Goal: Task Accomplishment & Management: Manage account settings

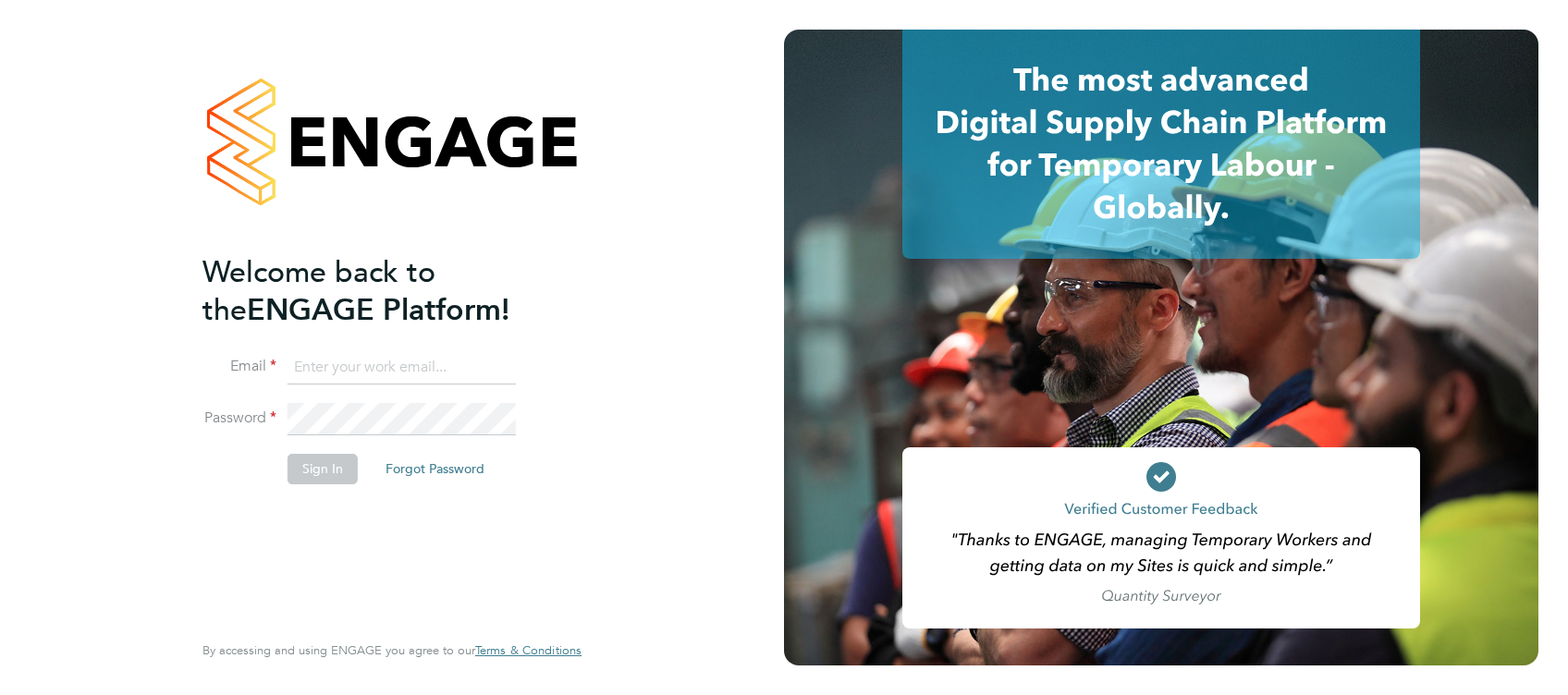
click at [360, 359] on input at bounding box center [401, 368] width 228 height 33
type input "simon.ward@apleona.com"
click at [337, 473] on button "Sign In" at bounding box center [322, 469] width 70 height 29
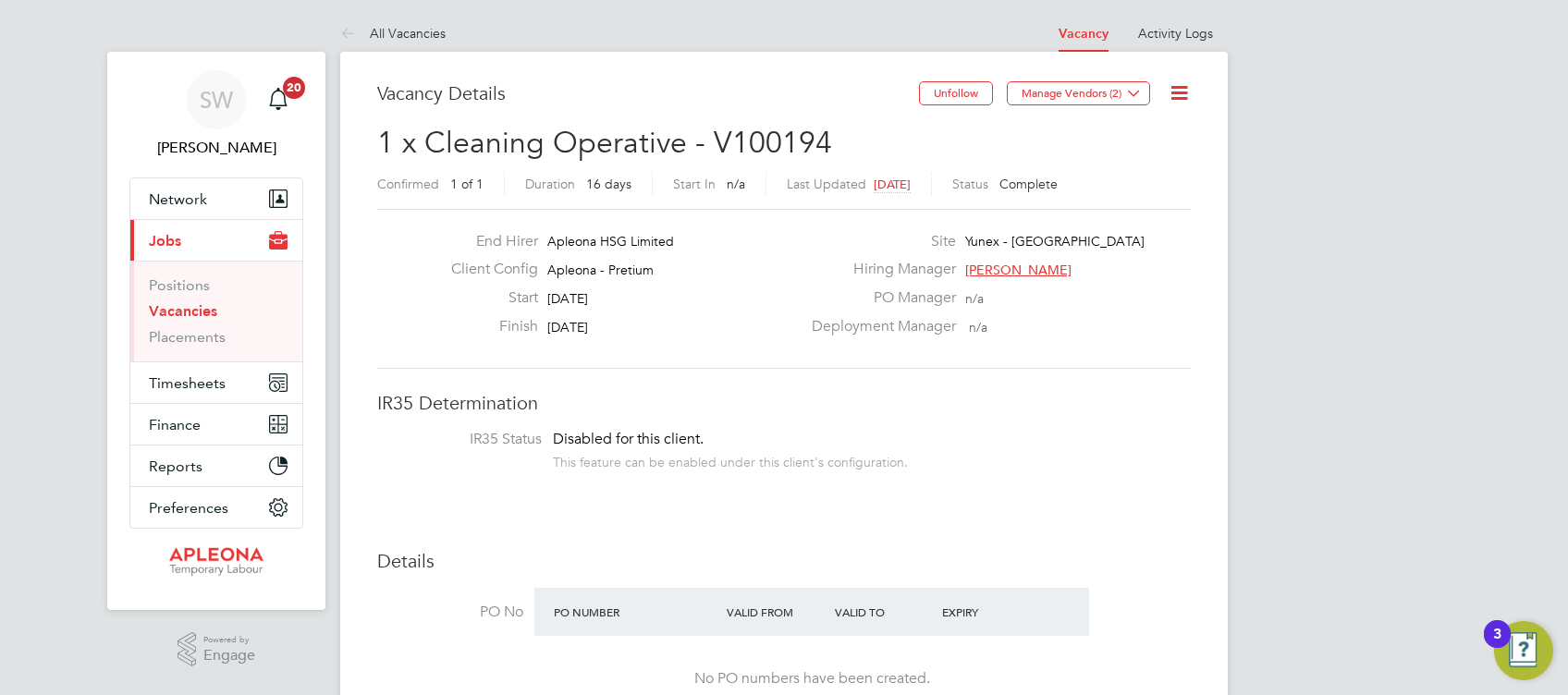
click at [1086, 617] on div "PO Number Valid From Valid To Expiry" at bounding box center [812, 612] width 555 height 49
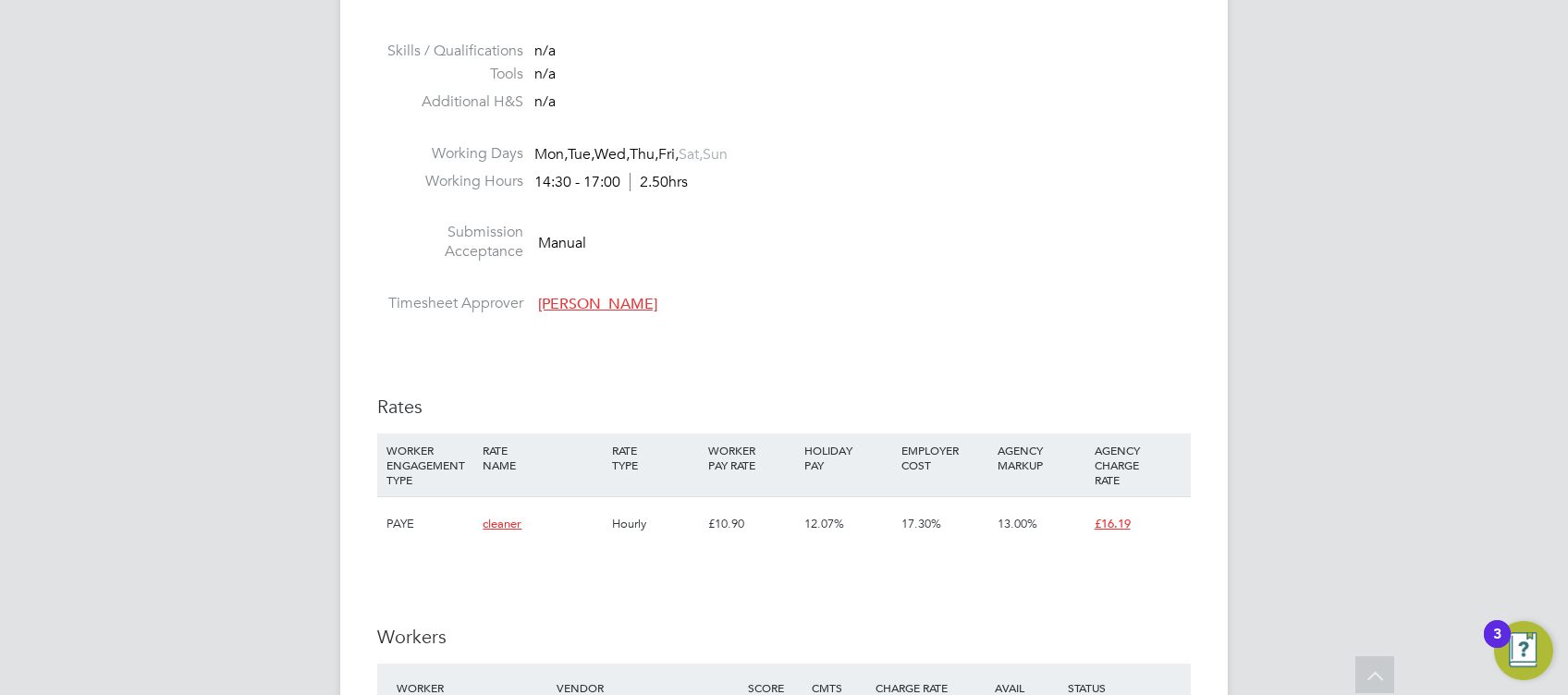
scroll to position [1016, 0]
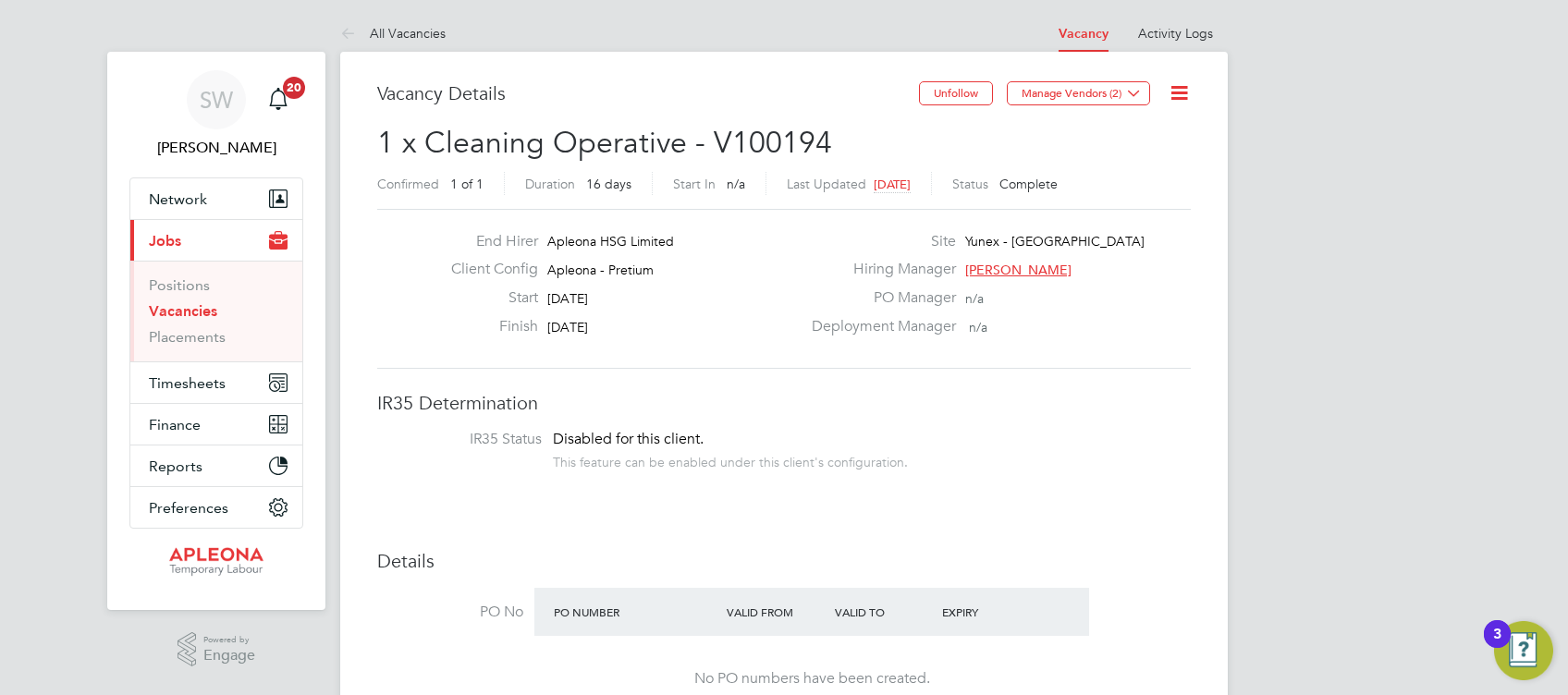
click at [176, 311] on link "Vacancies" at bounding box center [182, 311] width 68 height 17
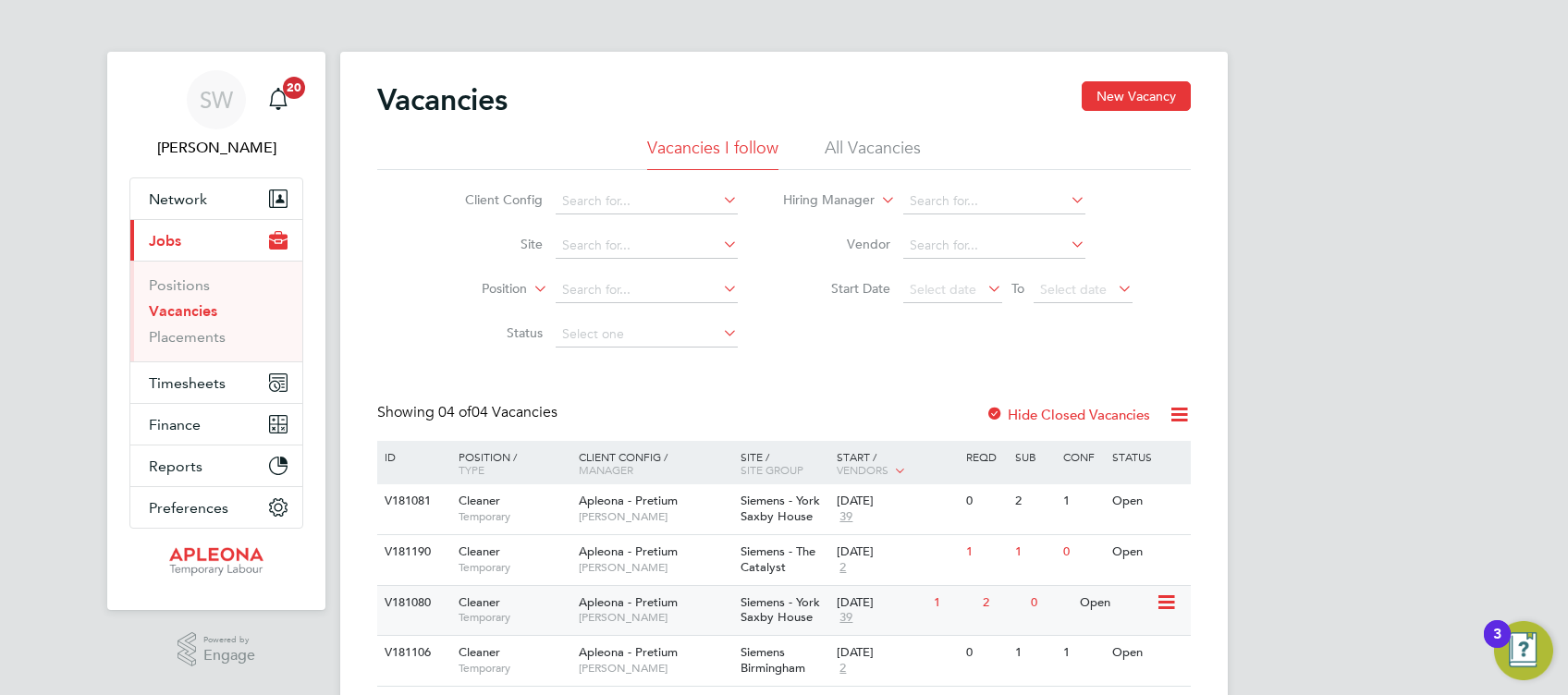
click at [892, 630] on div "23 Sep 2025 39" at bounding box center [880, 611] width 97 height 50
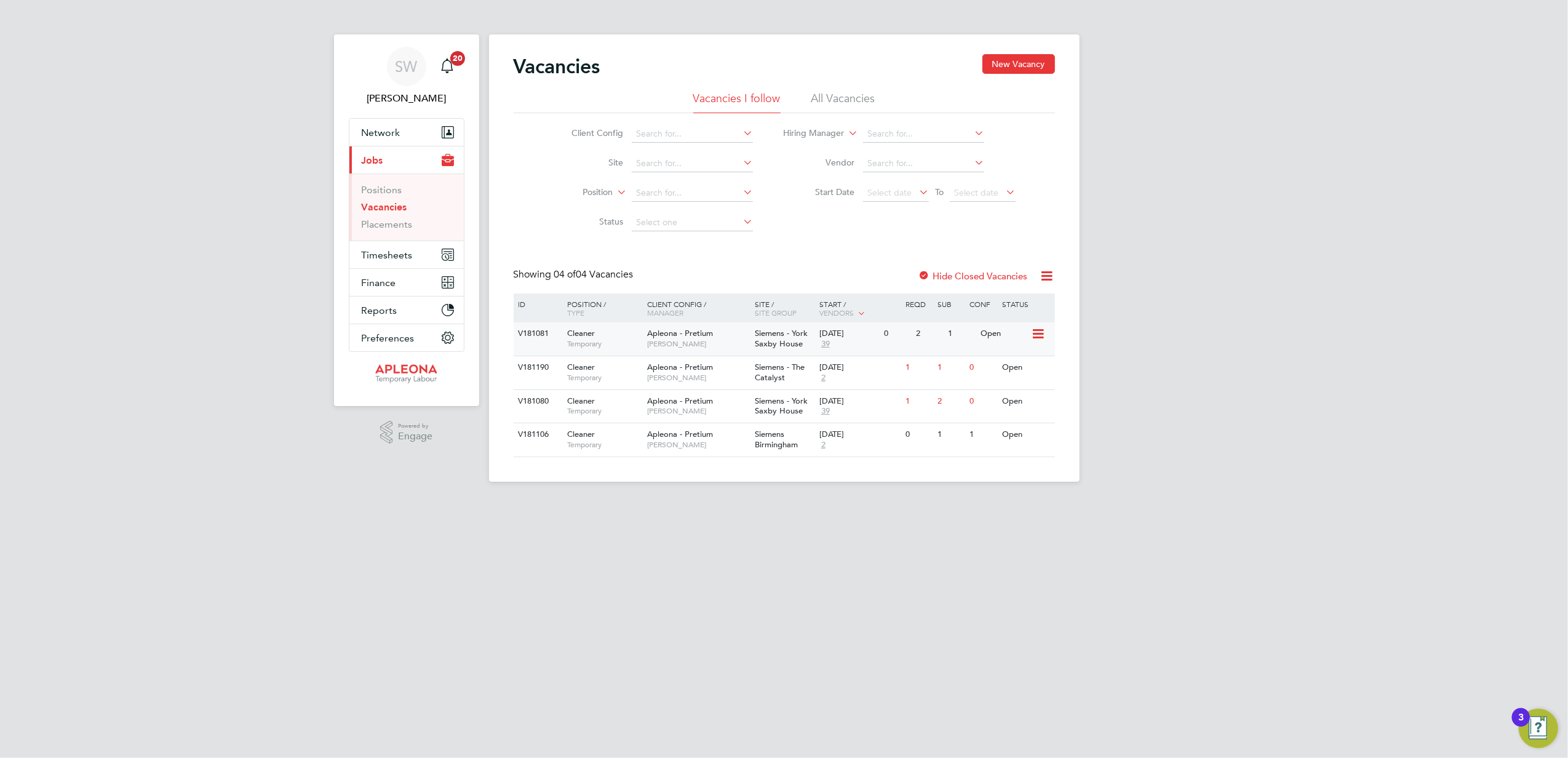
click at [852, 343] on div "26 Sep 2025 39" at bounding box center [849, 338] width 65 height 33
click at [843, 376] on div "26 Sep 2025 2" at bounding box center [849, 373] width 65 height 33
click at [857, 405] on div "[DATE]" at bounding box center [849, 401] width 58 height 10
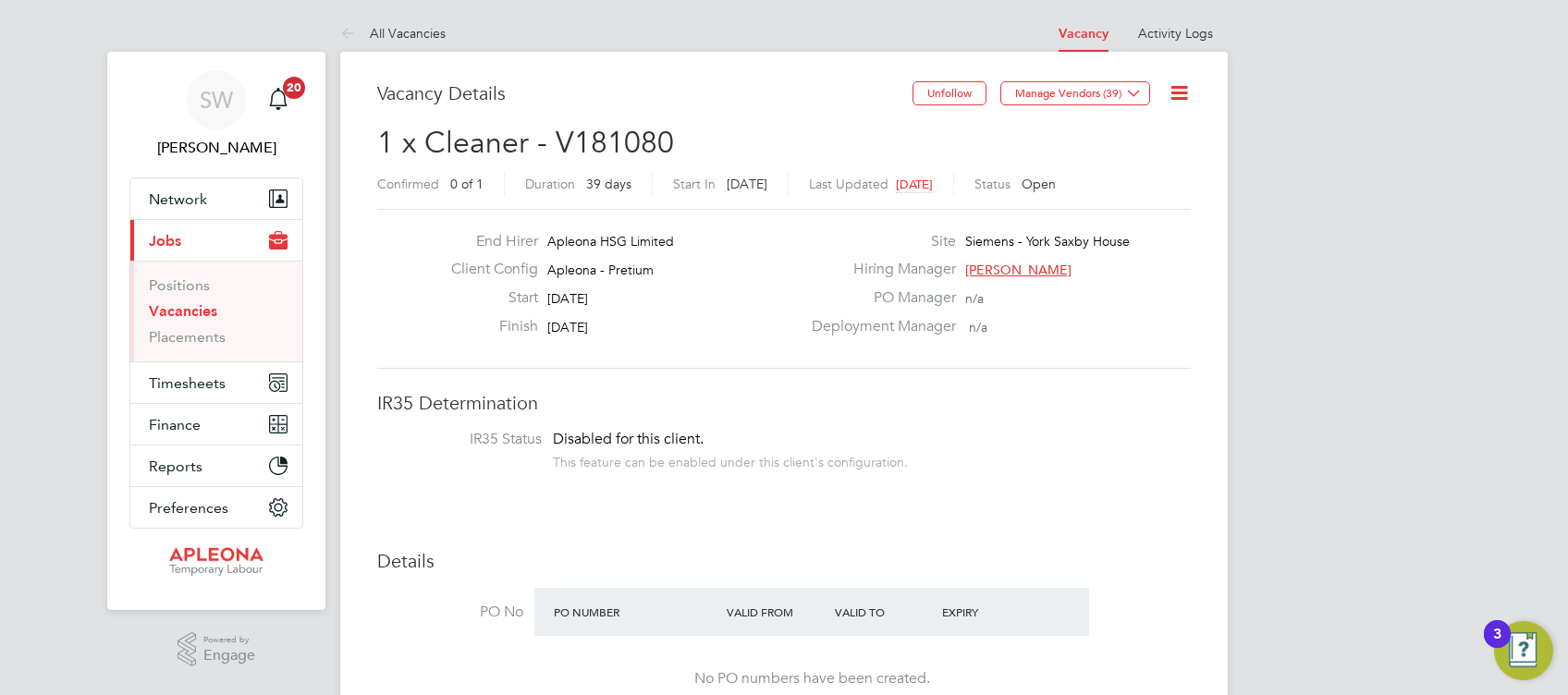
click at [1088, 614] on div "PO Number Valid From Valid To Expiry" at bounding box center [812, 612] width 555 height 49
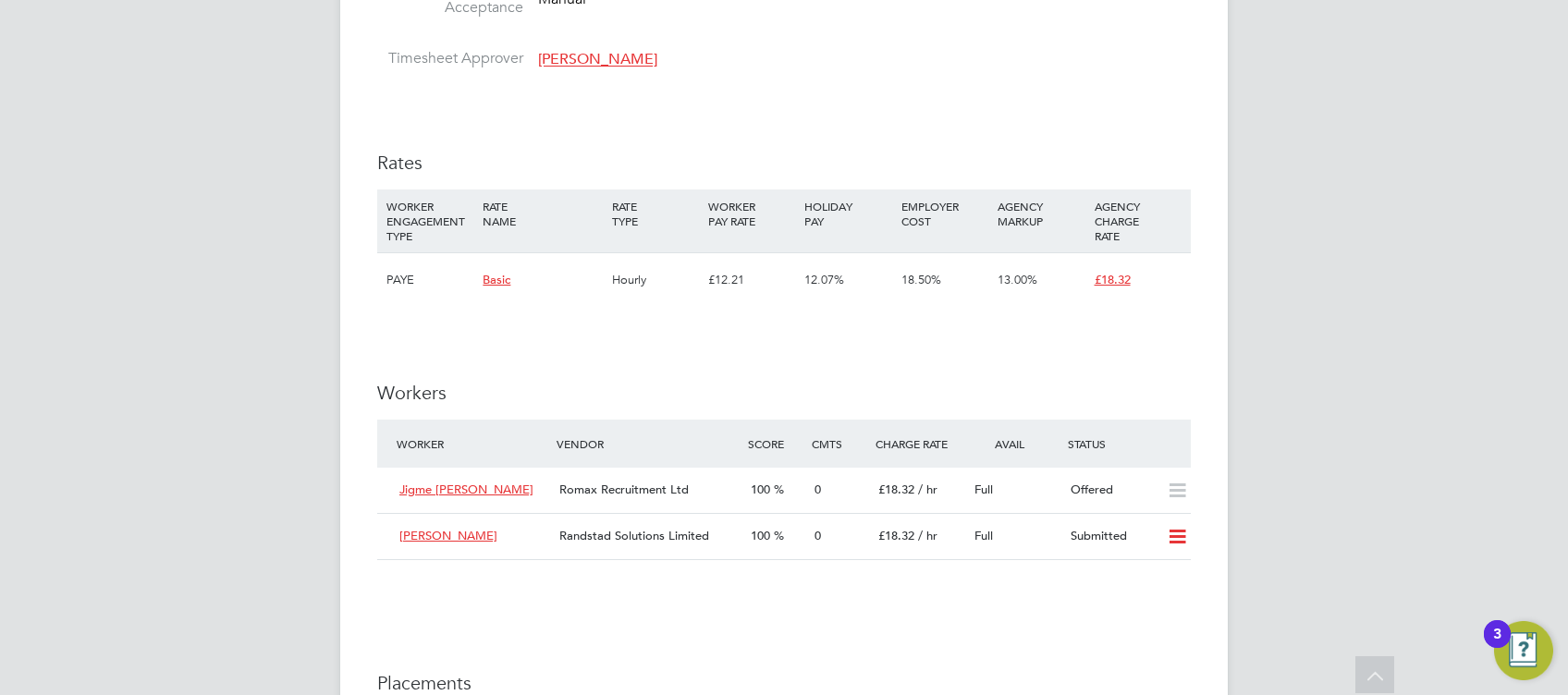
scroll to position [1522, 0]
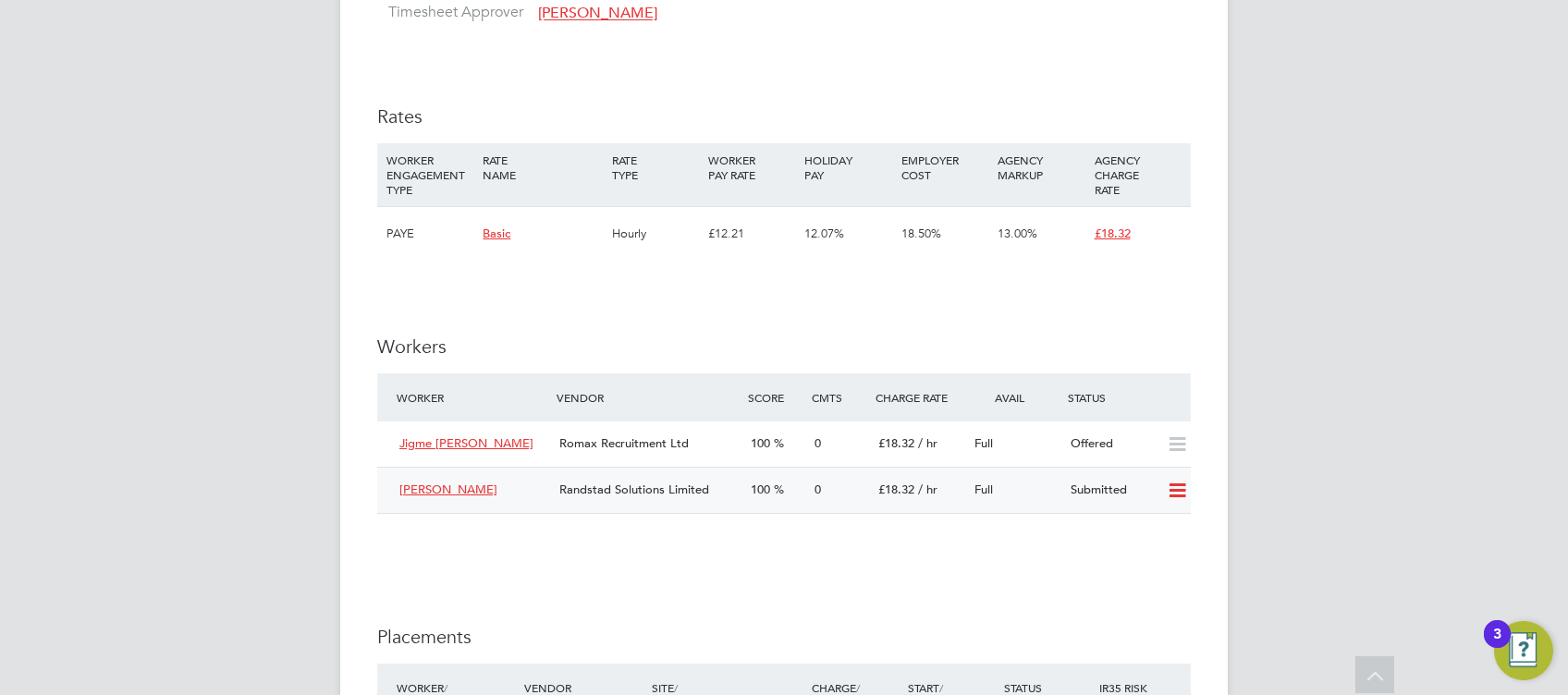
click at [1177, 497] on icon at bounding box center [1177, 490] width 23 height 15
click at [1146, 557] on li "Reject" at bounding box center [1153, 557] width 65 height 26
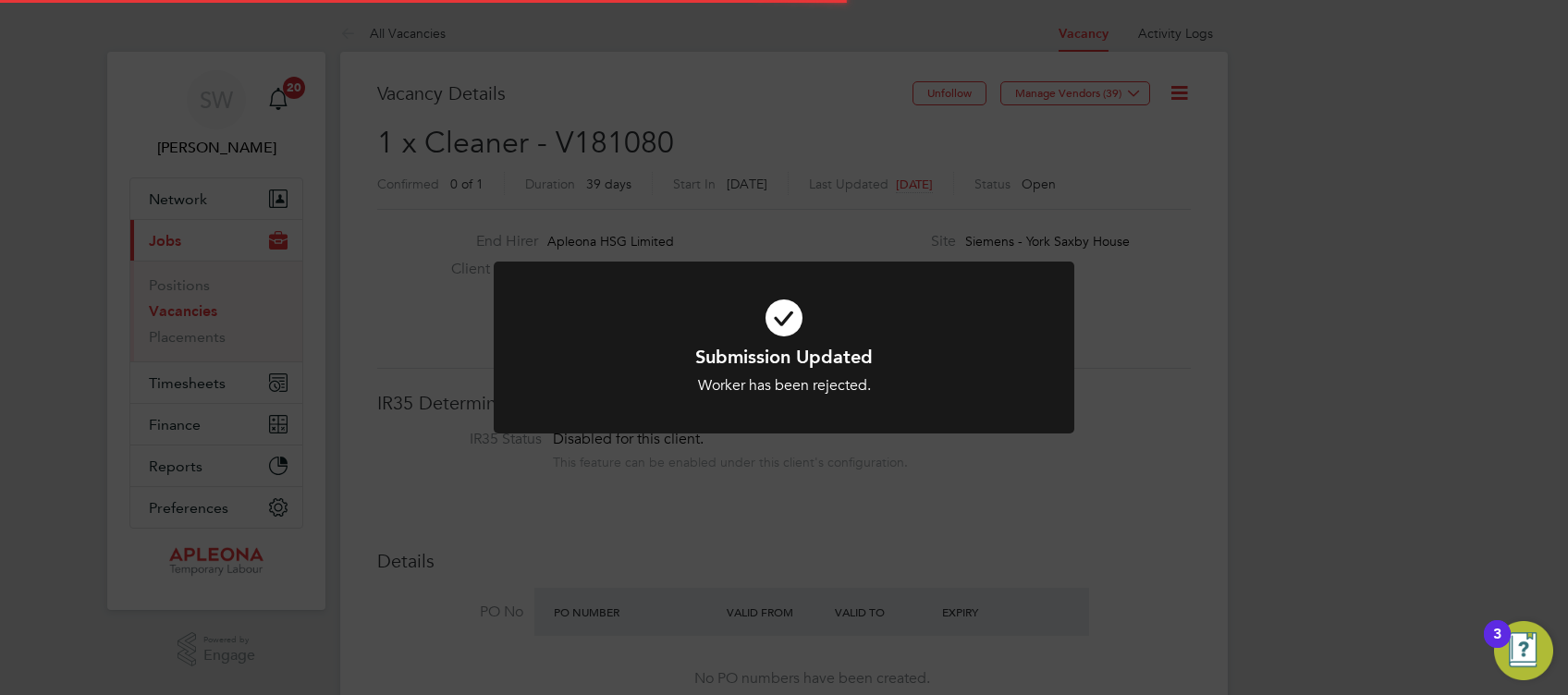
scroll to position [55, 128]
click at [776, 325] on icon at bounding box center [783, 318] width 480 height 72
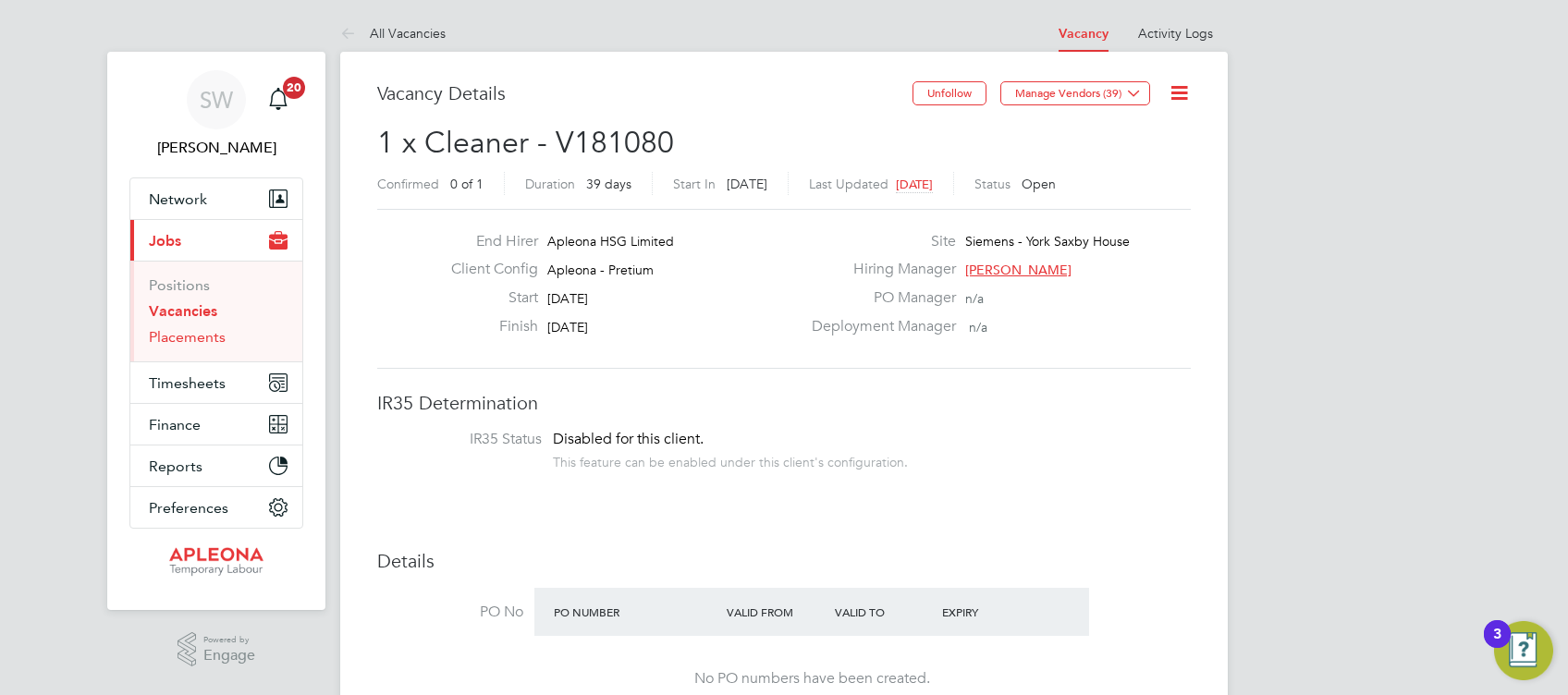
click at [190, 340] on link "Placements" at bounding box center [186, 337] width 77 height 17
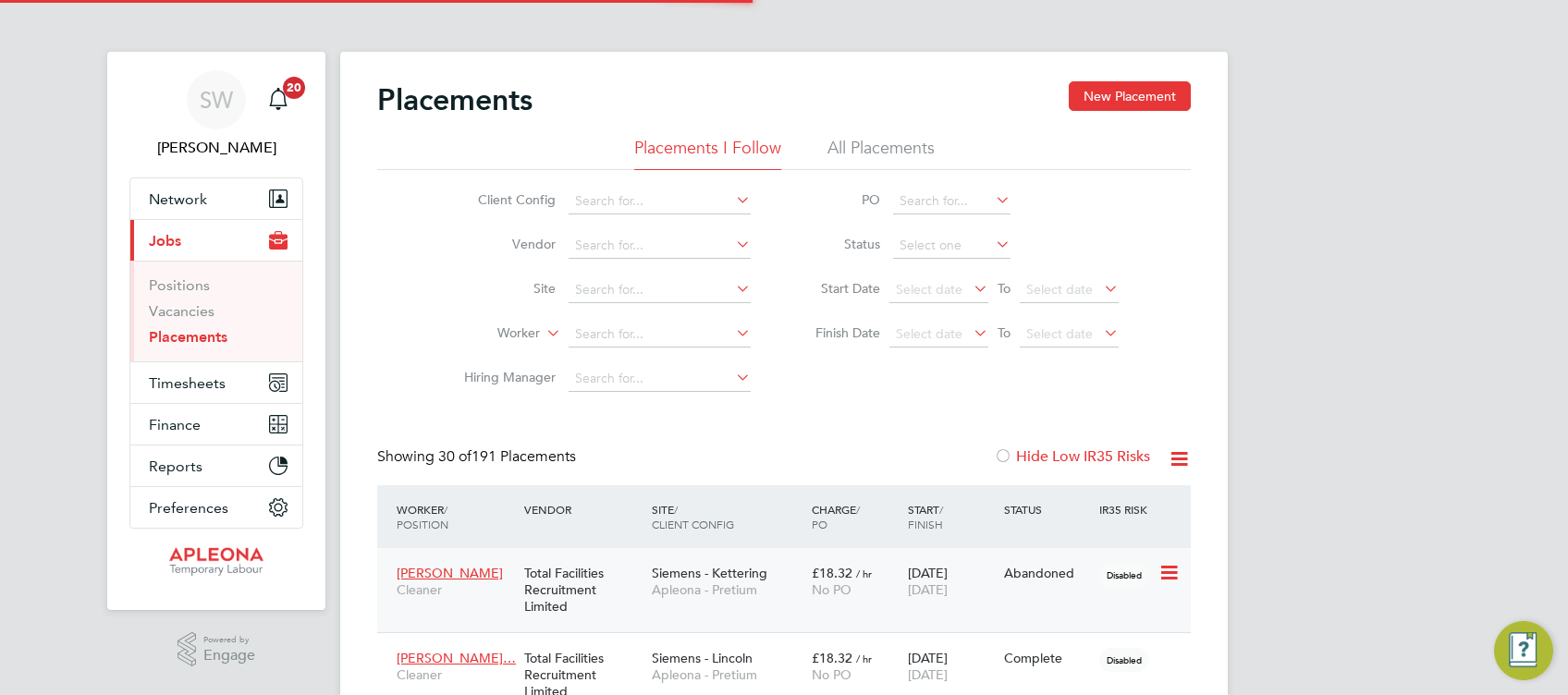
scroll to position [8, 9]
click at [1181, 517] on div "Worker / Position Vendor Site / Client Config Charge / PO Start / Finish Status…" at bounding box center [784, 516] width 813 height 63
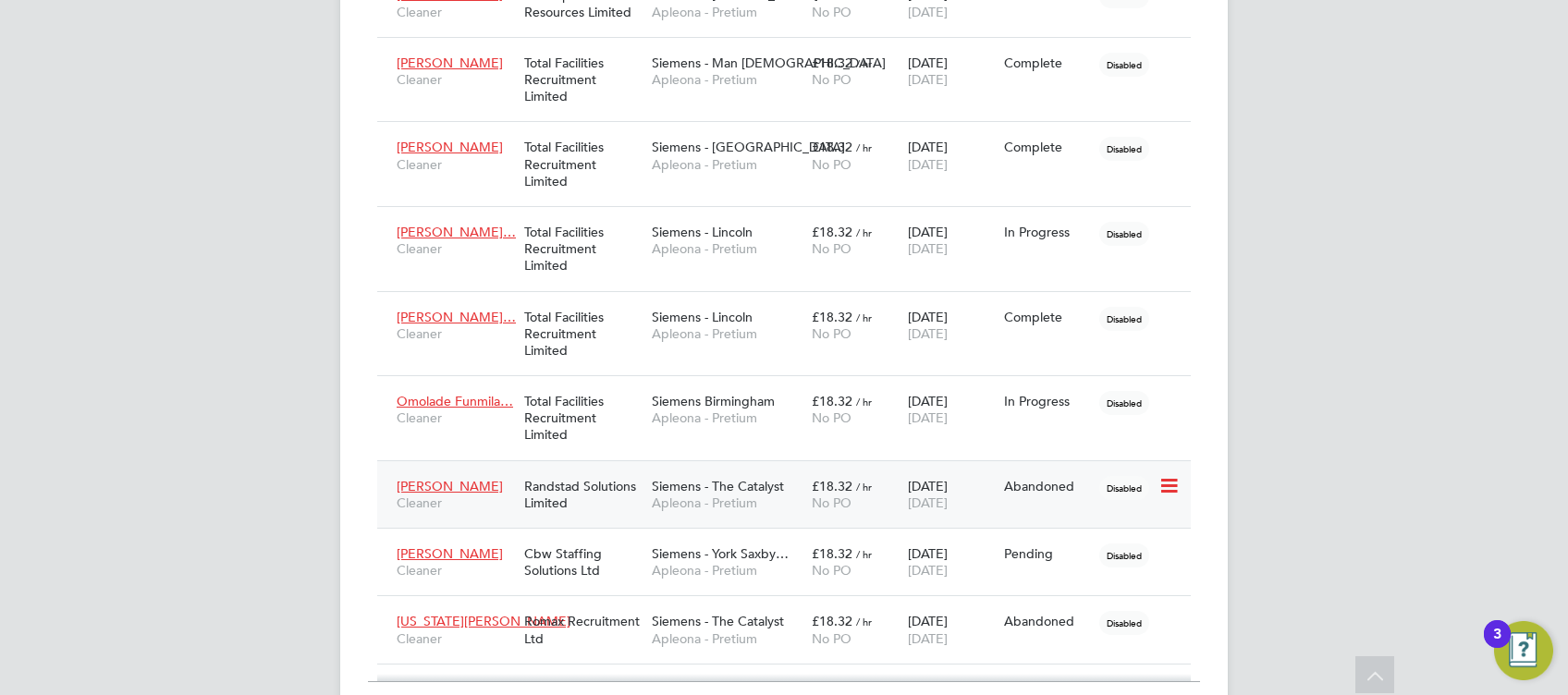
click at [1166, 485] on icon at bounding box center [1167, 486] width 18 height 22
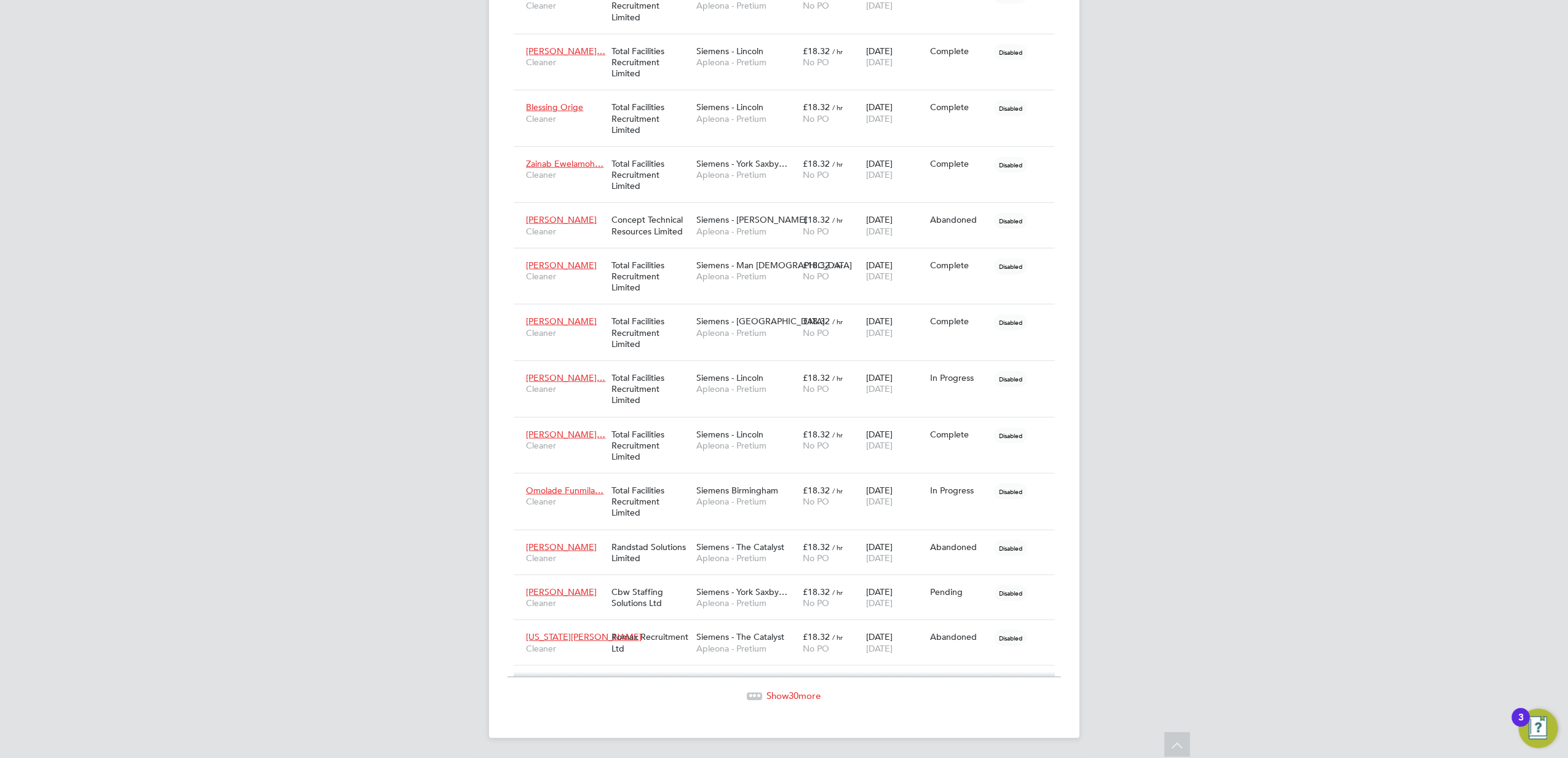
click at [787, 462] on span "Show 30 more" at bounding box center [794, 695] width 54 height 12
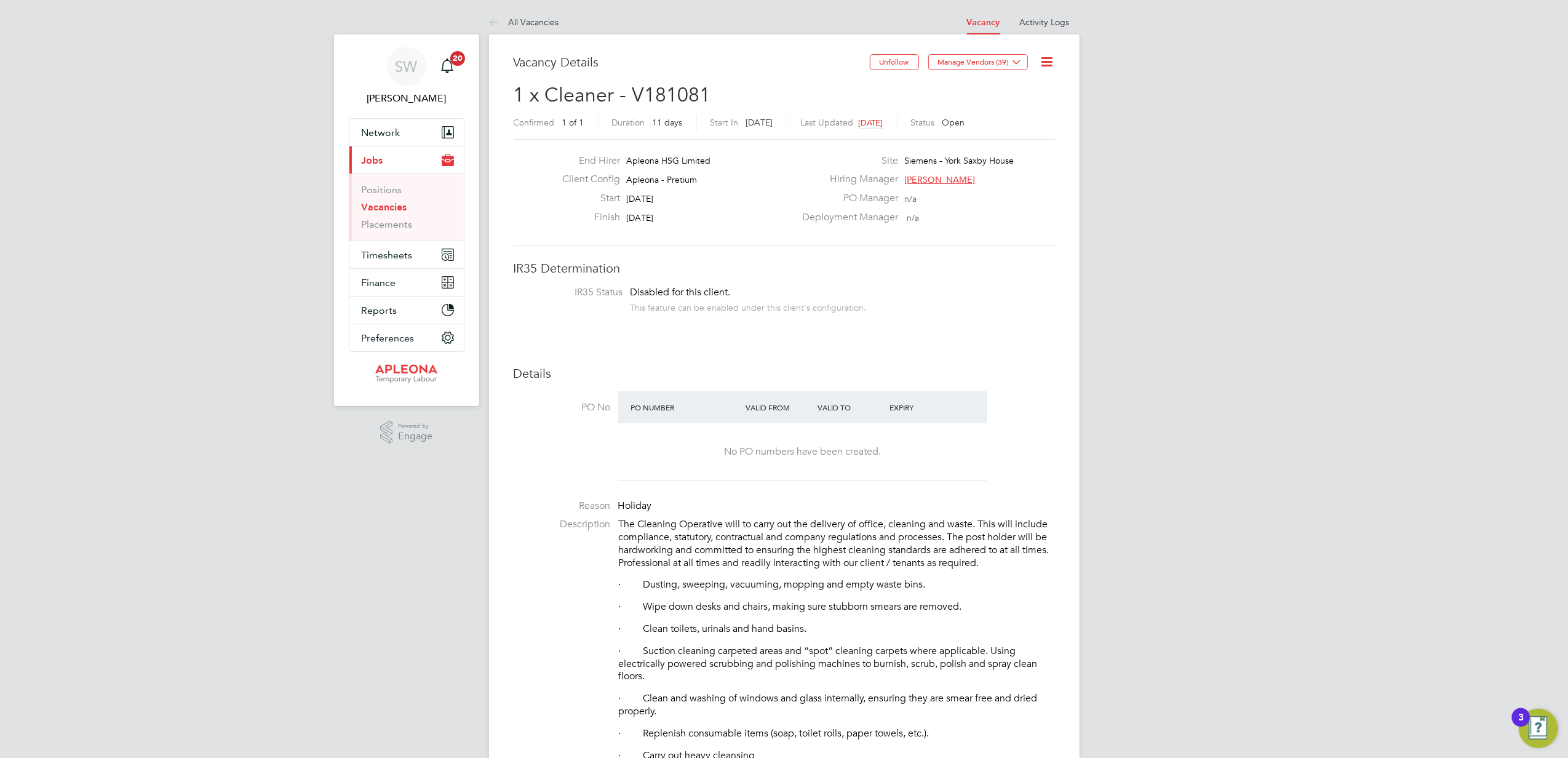
click at [1010, 416] on li "PO No PO Number Valid From Valid To Expiry No PO numbers have been created." at bounding box center [784, 440] width 541 height 97
click at [979, 409] on div "PO Number Valid From Valid To Expiry" at bounding box center [803, 407] width 369 height 32
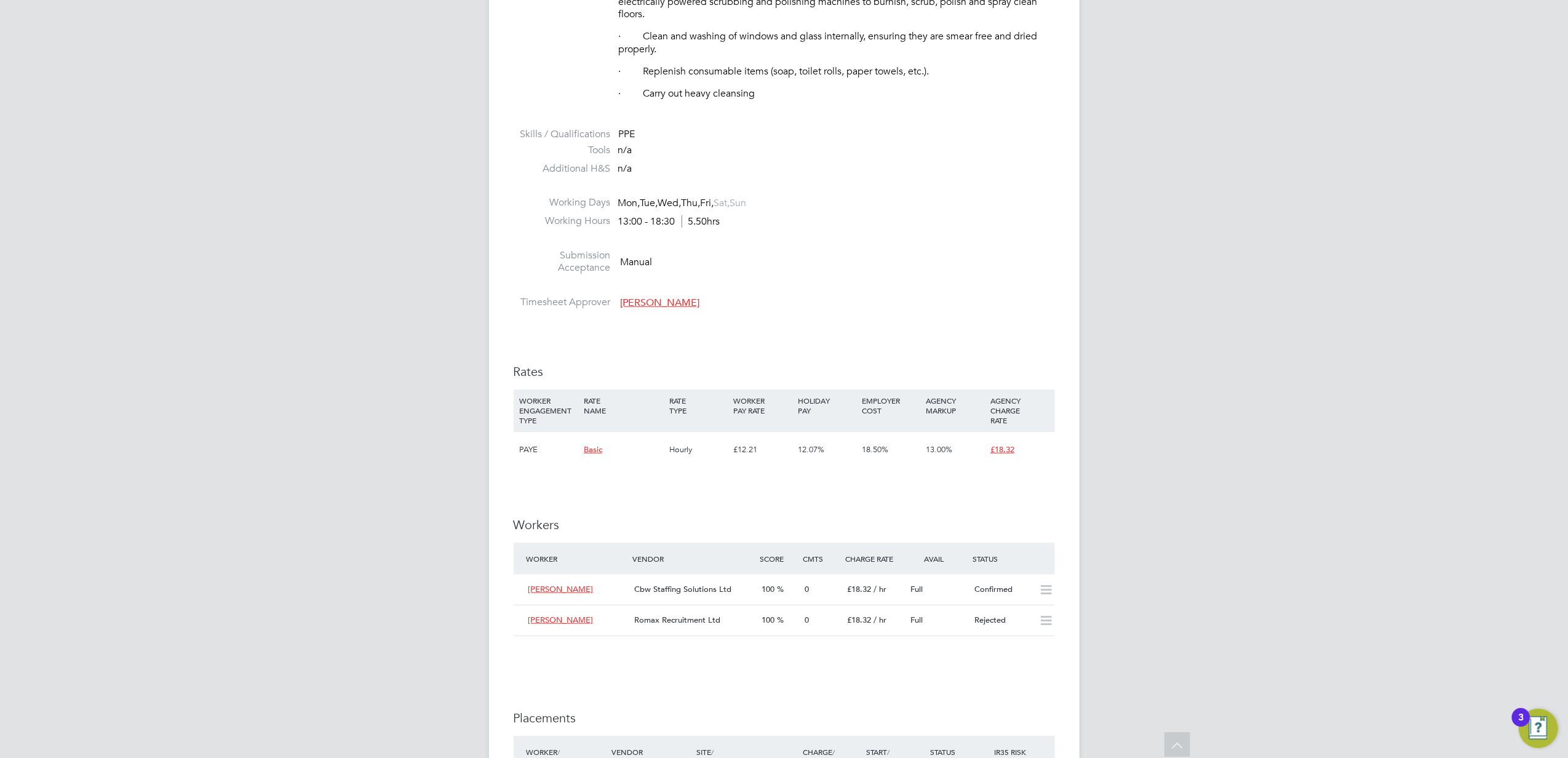
scroll to position [671, 0]
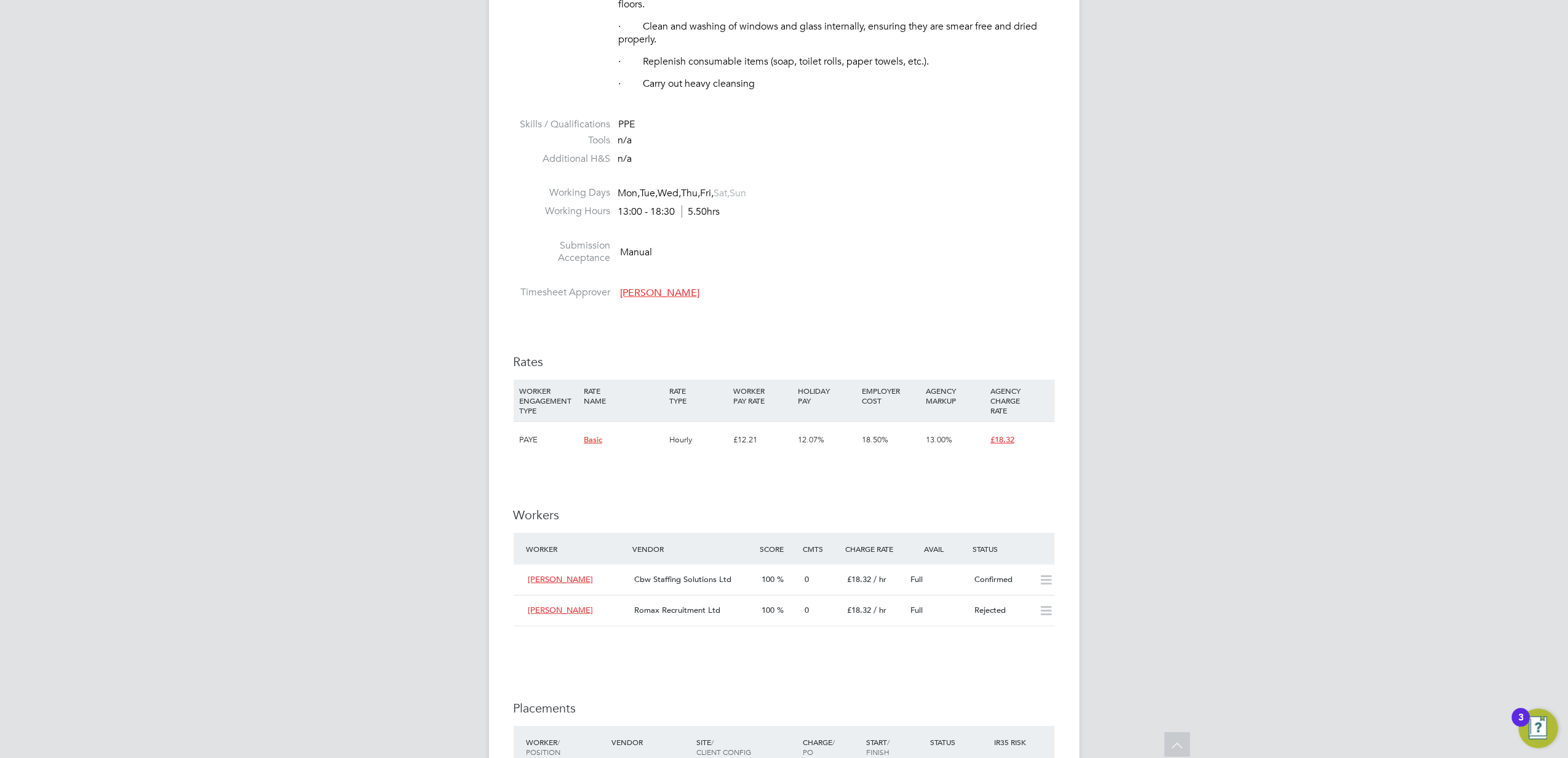
click at [1046, 746] on div "Worker / Position Vendor Site / Client Config Charge / PO Start / Finish Status…" at bounding box center [784, 746] width 541 height 42
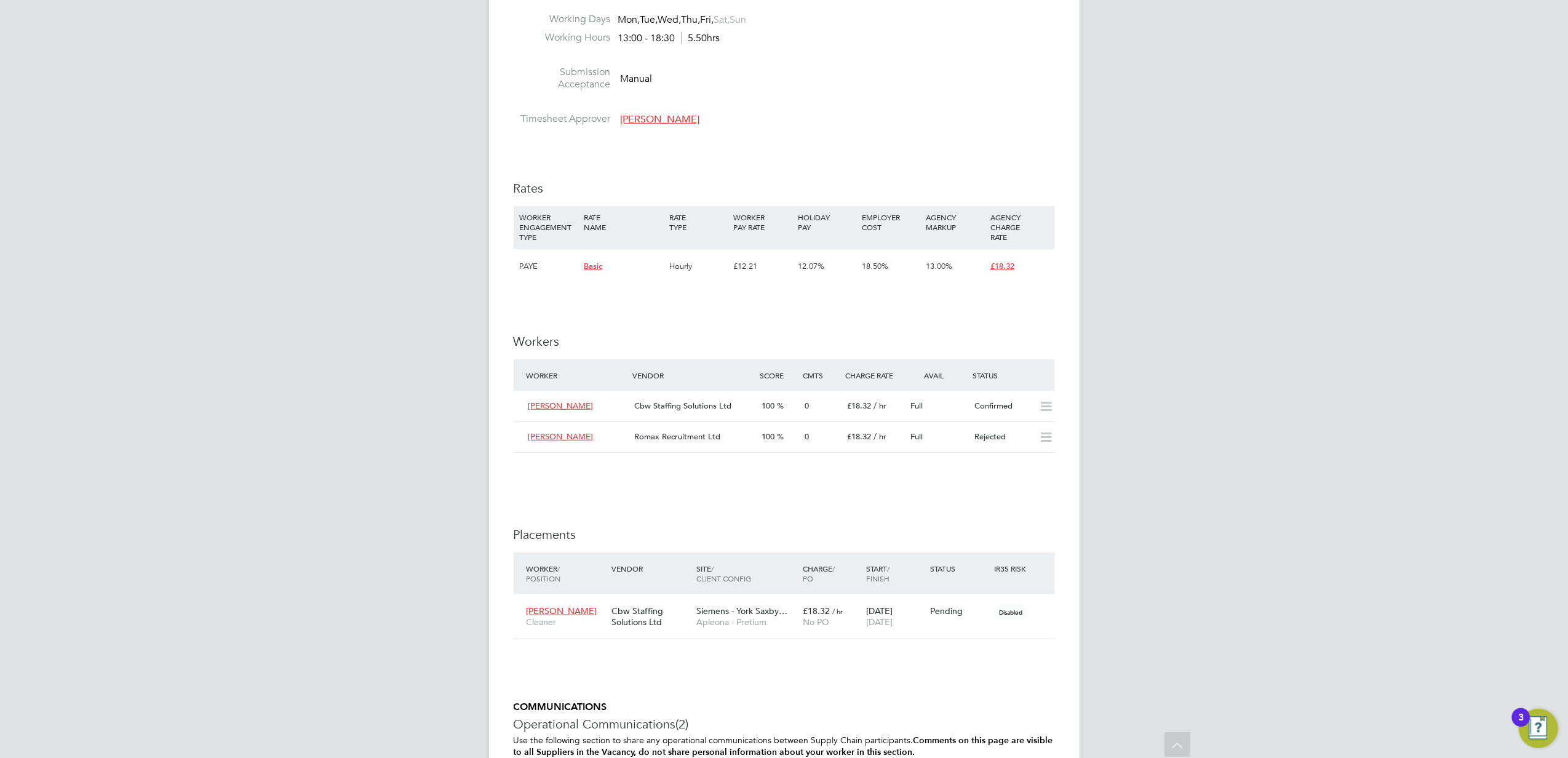
scroll to position [887, 0]
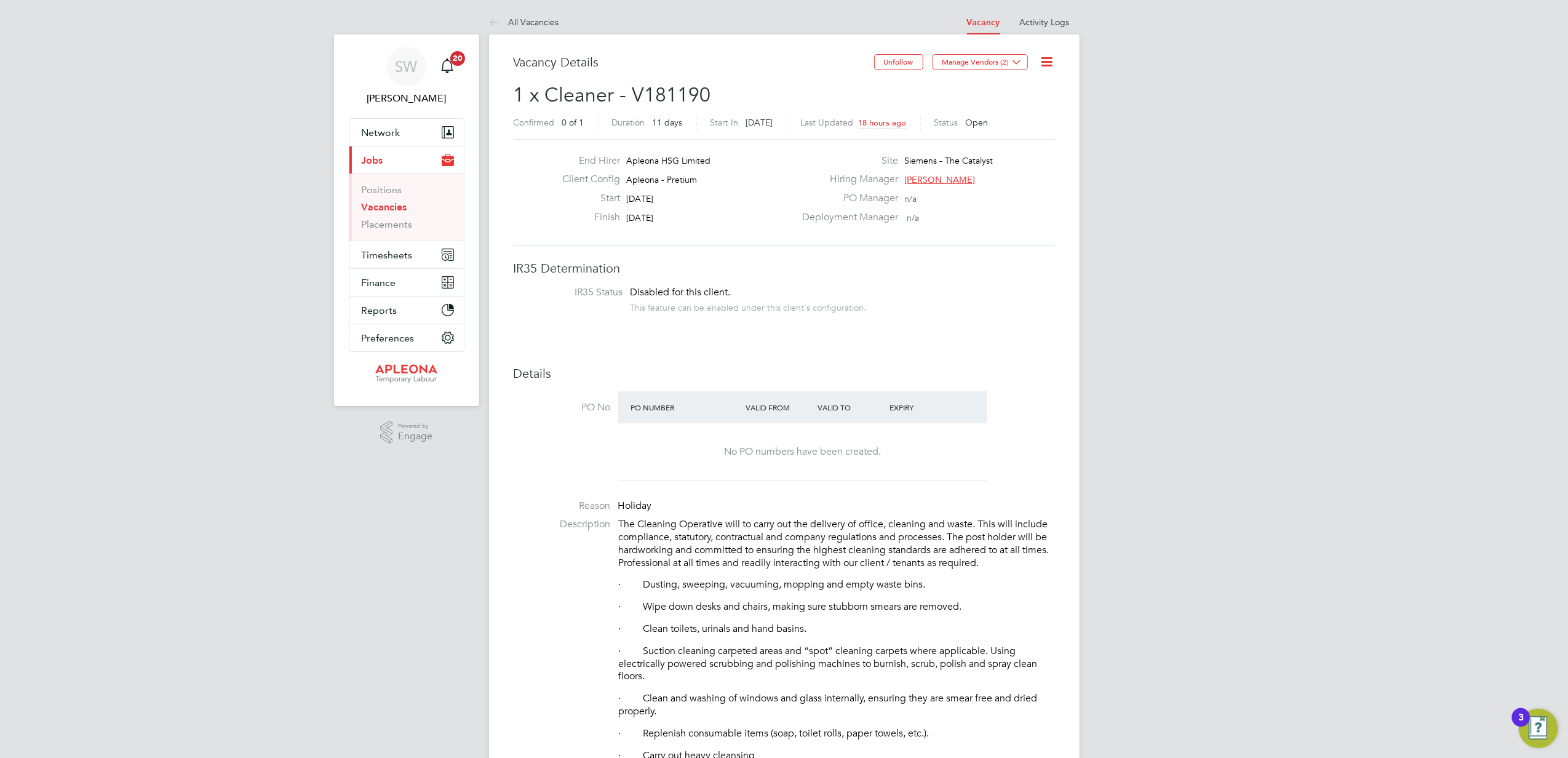
click at [979, 405] on div at bounding box center [973, 402] width 29 height 12
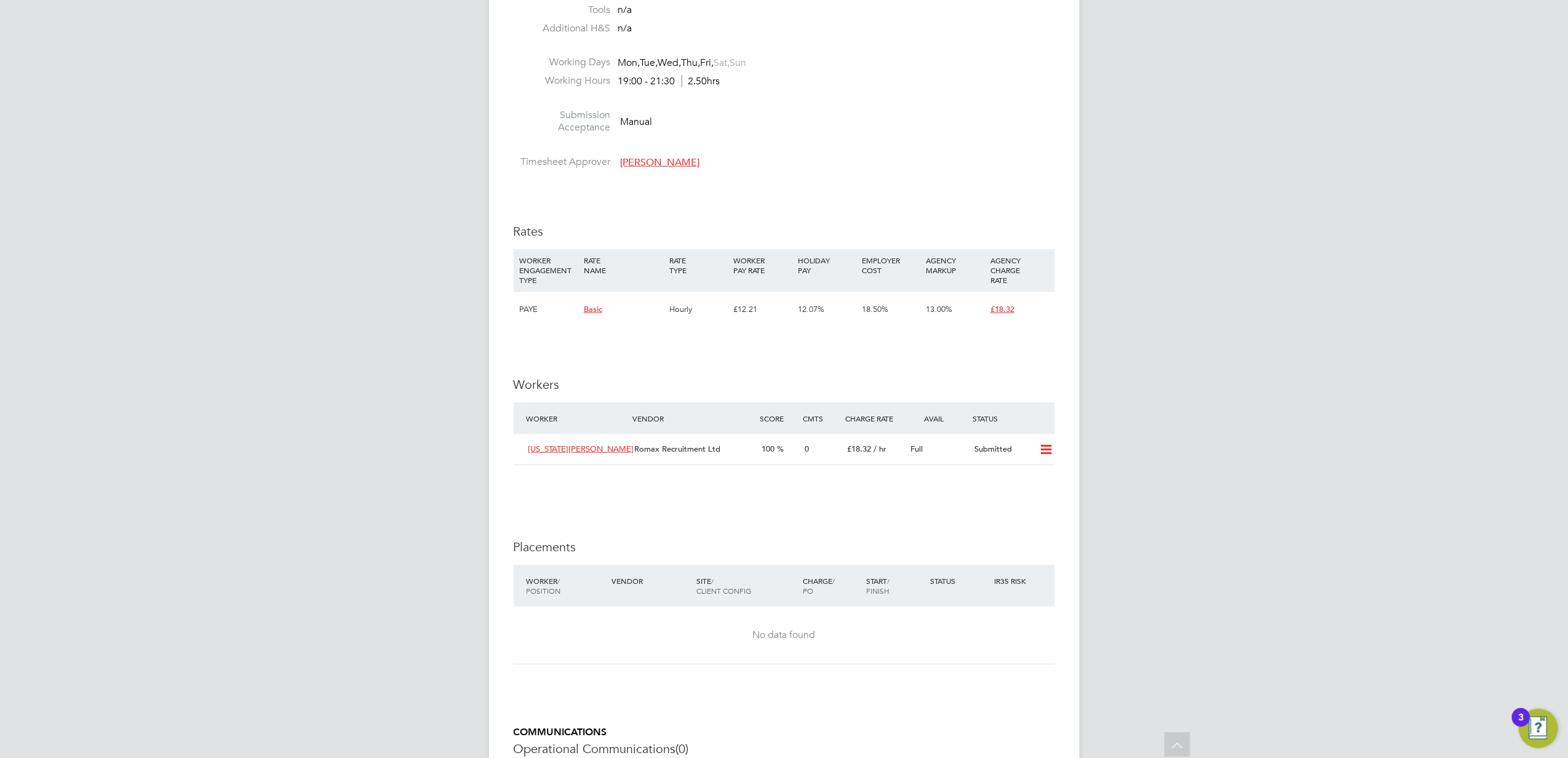
scroll to position [815, 0]
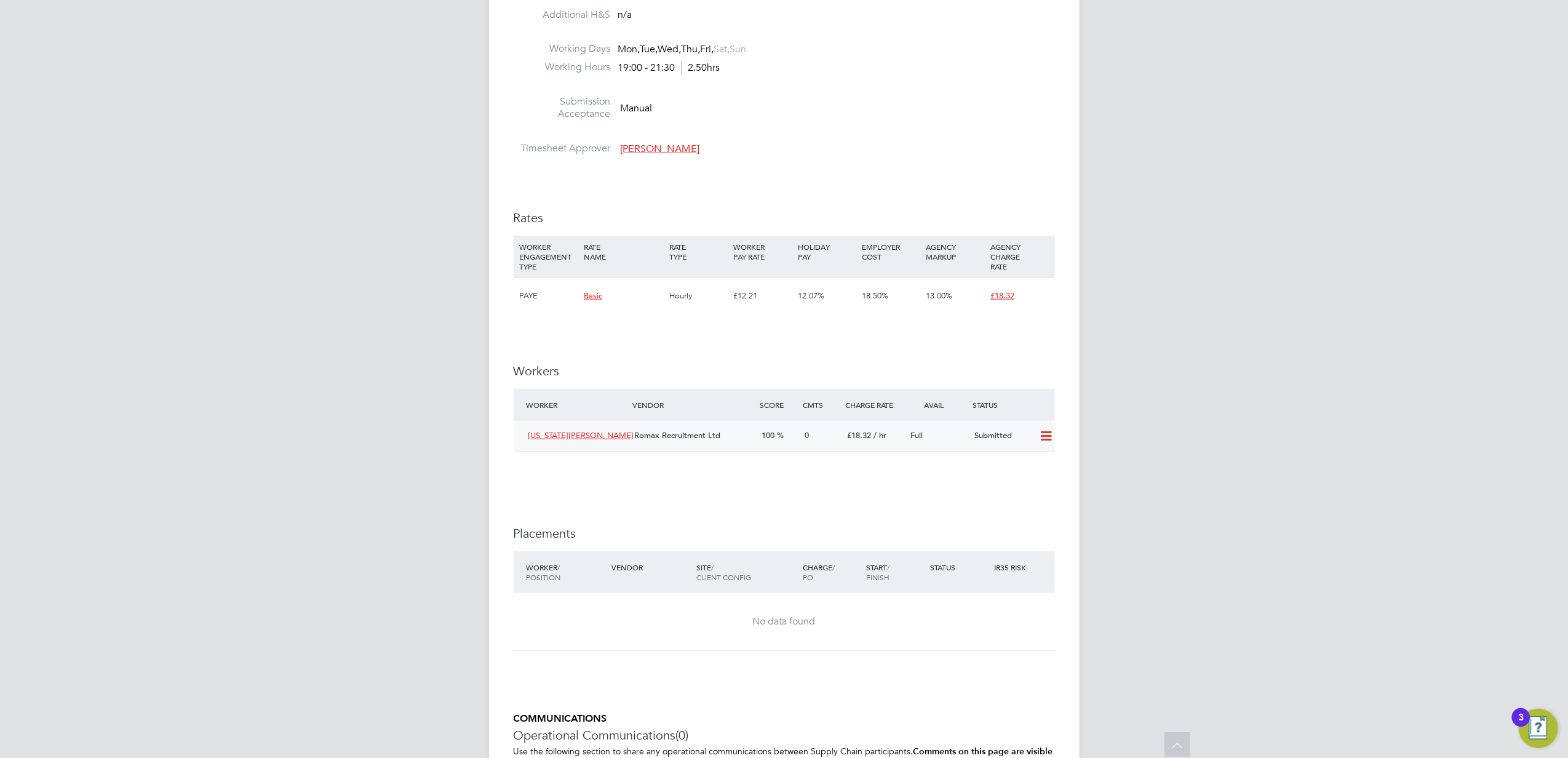
click at [1046, 438] on icon at bounding box center [1046, 436] width 15 height 10
click at [1027, 461] on li "Offer" at bounding box center [1029, 464] width 43 height 17
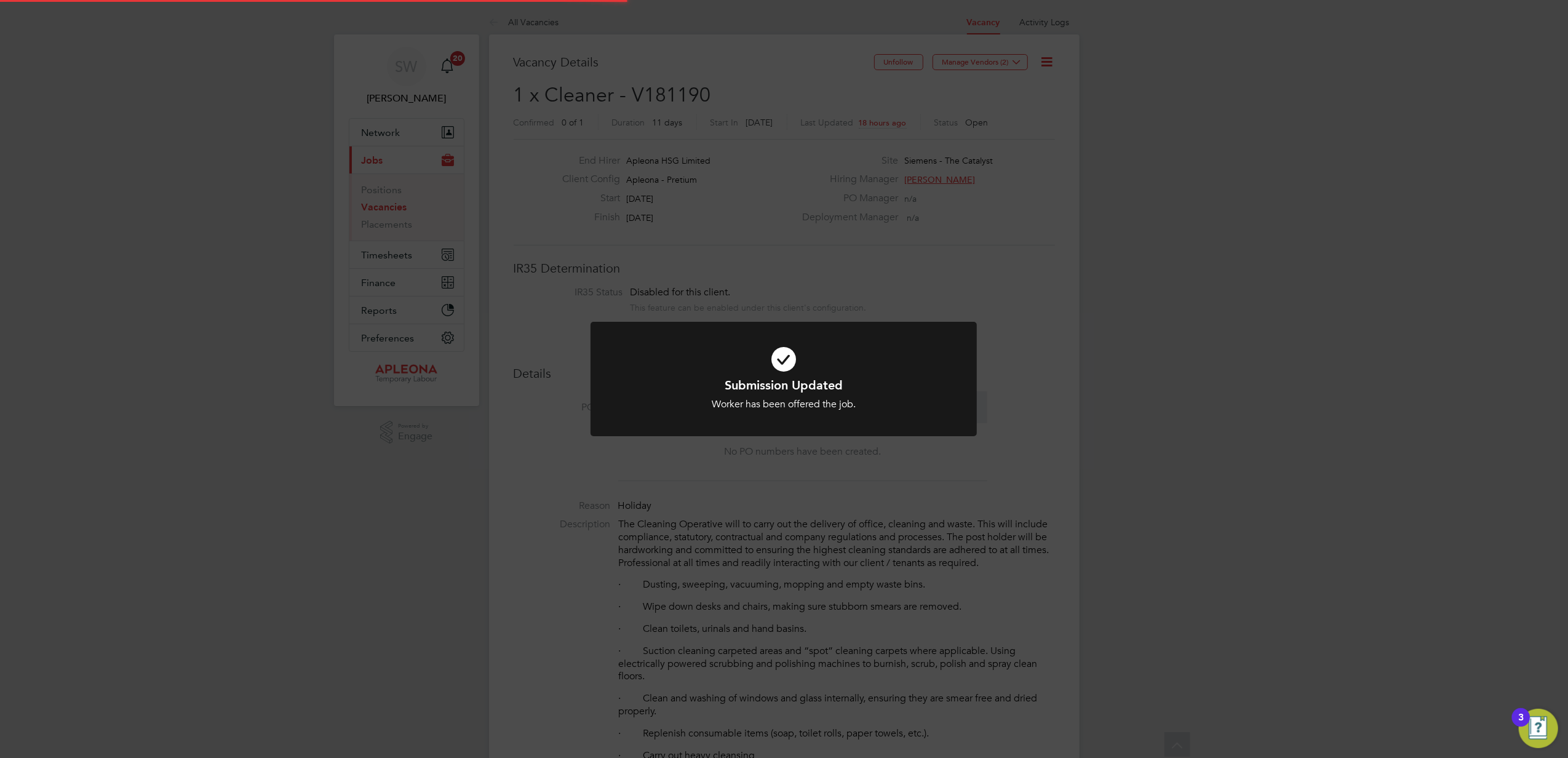
scroll to position [37, 86]
click at [787, 363] on icon at bounding box center [783, 359] width 320 height 48
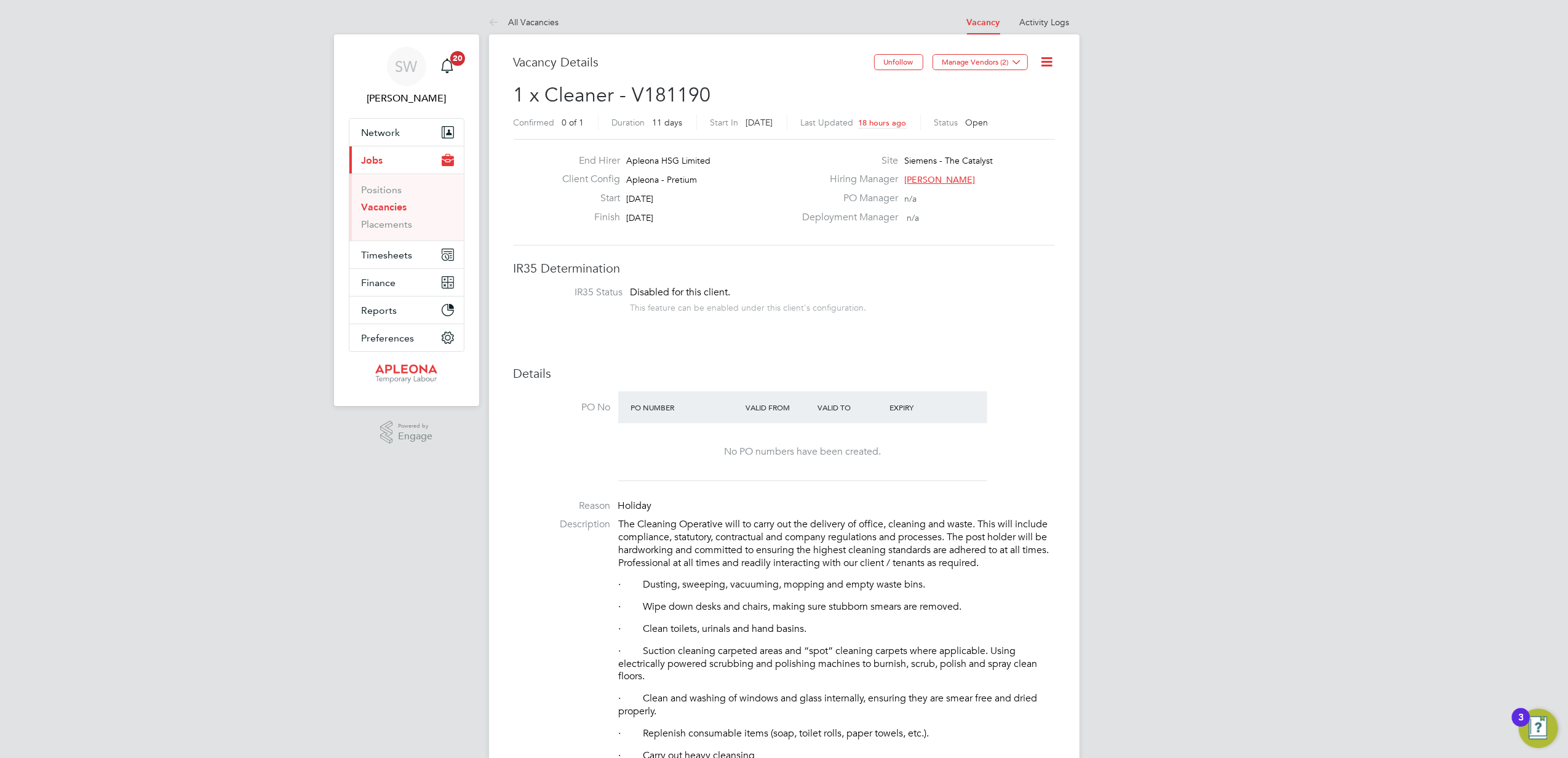
click at [980, 402] on div at bounding box center [973, 402] width 29 height 12
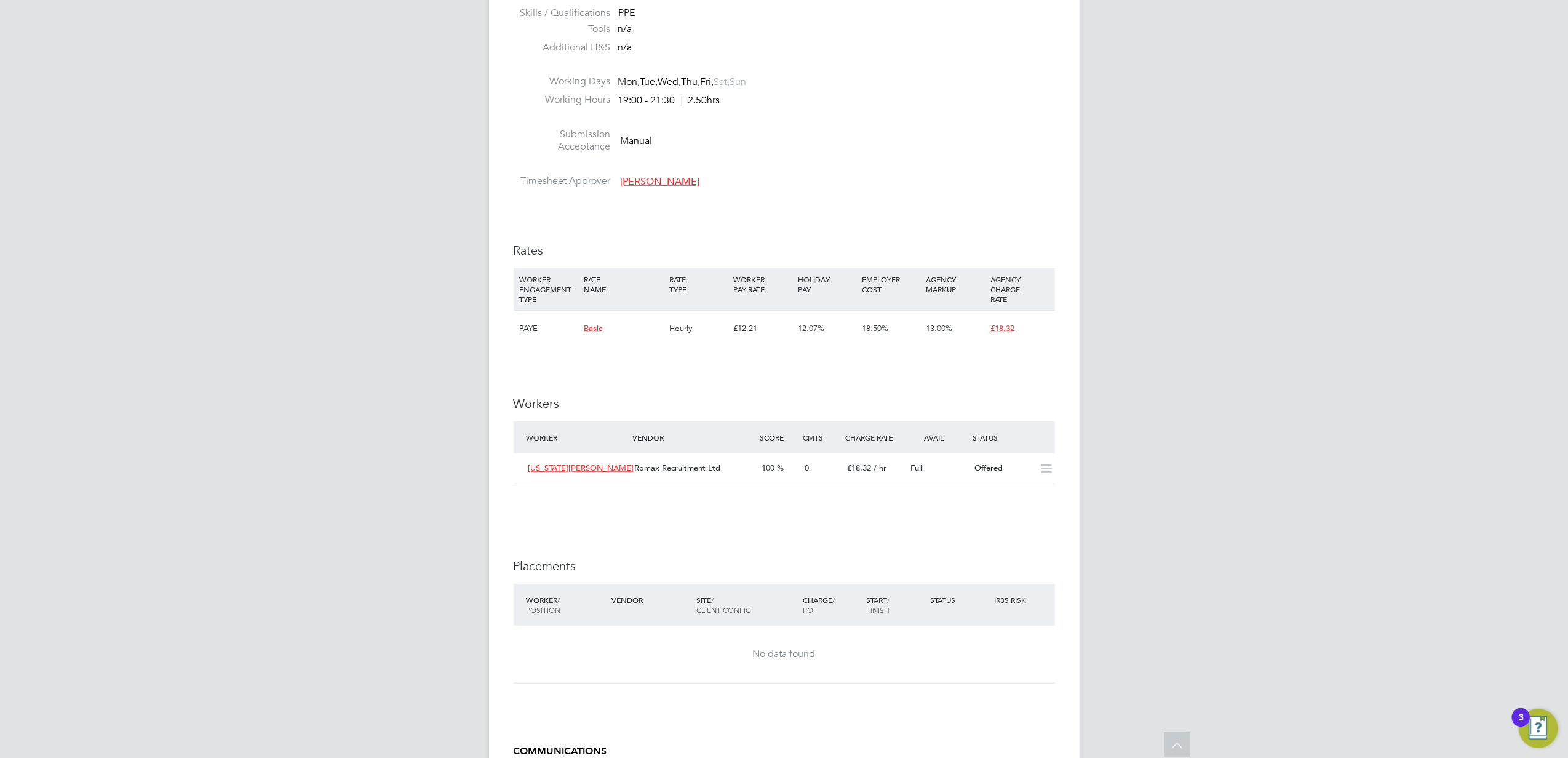
scroll to position [802, 0]
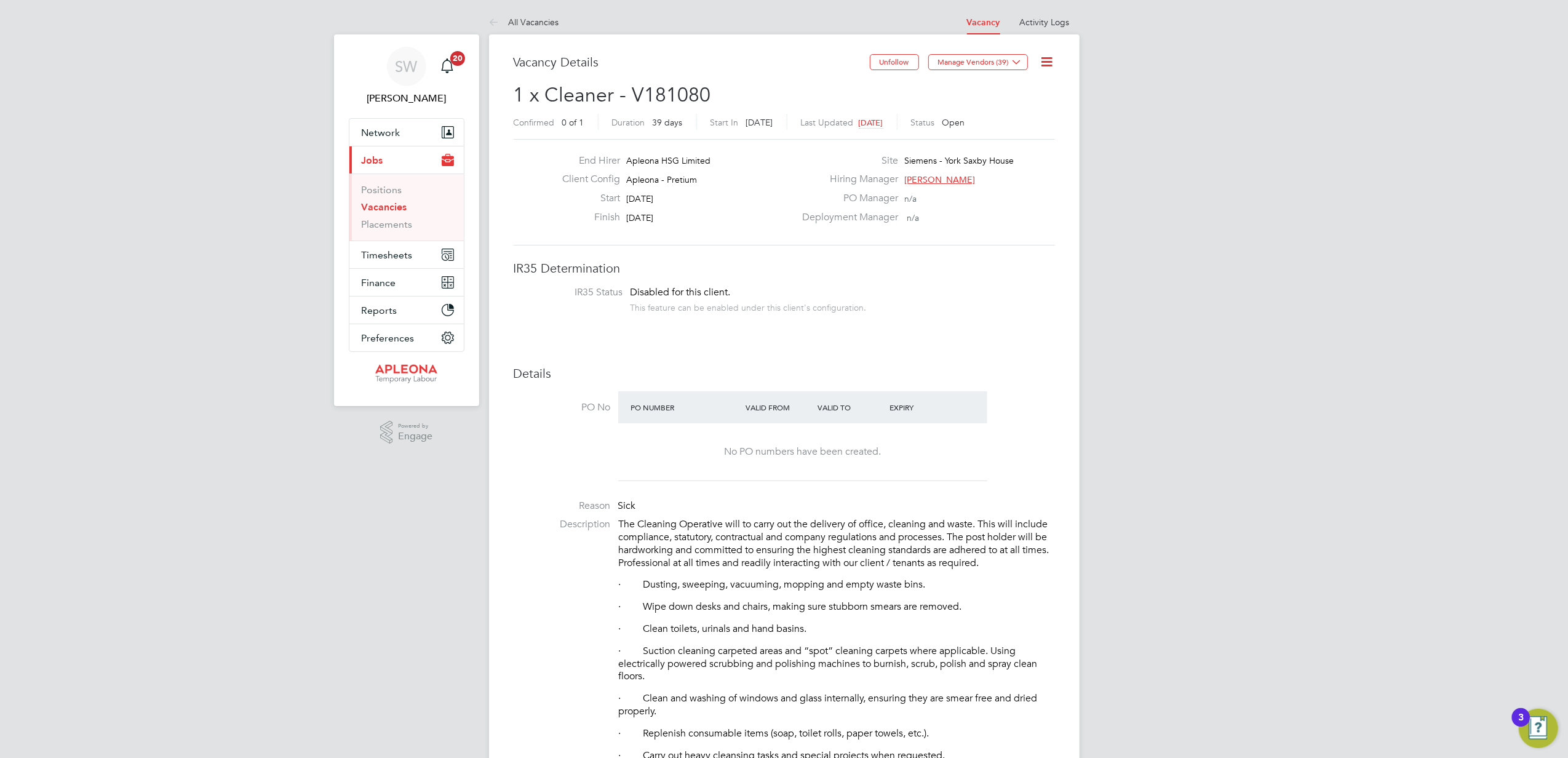
click at [987, 404] on li "PO No PO Number Valid From Valid To Expiry No PO numbers have been created." at bounding box center [784, 440] width 541 height 97
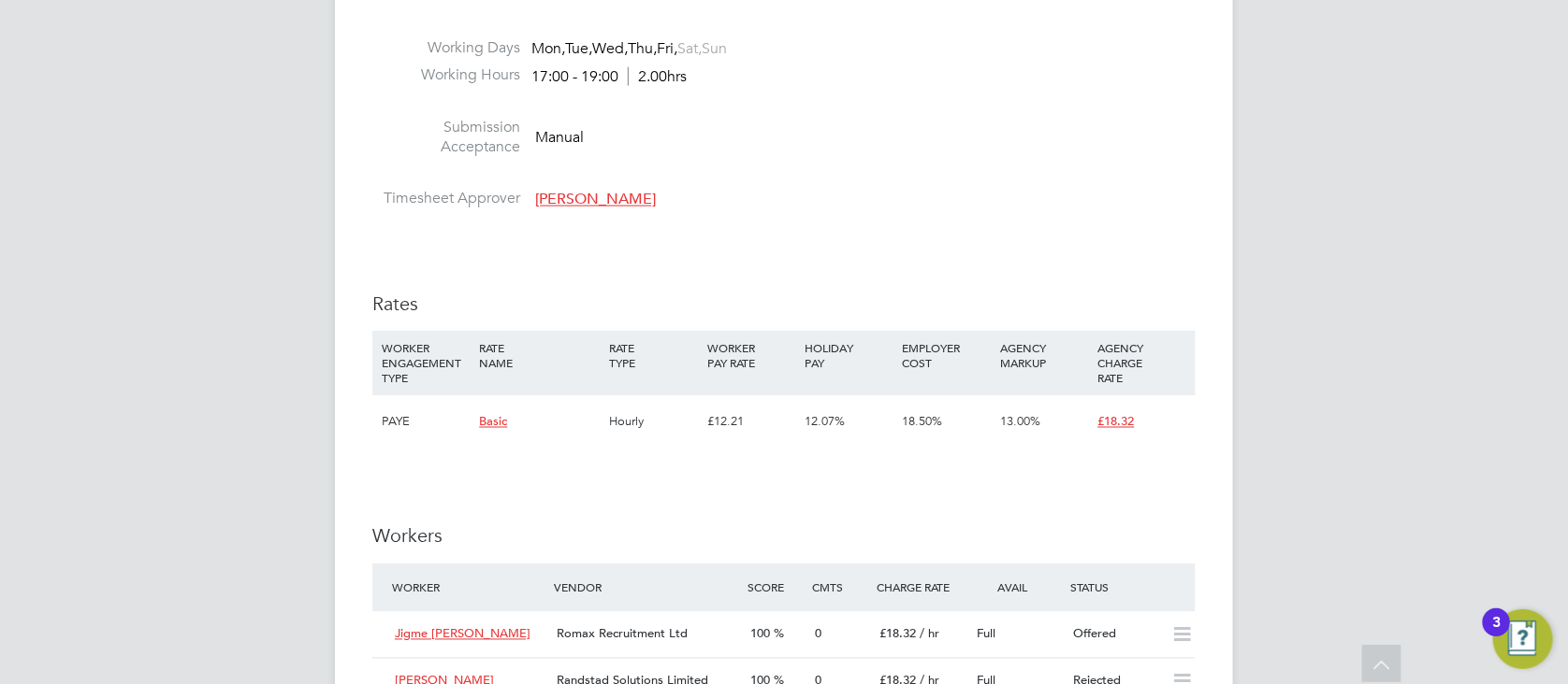
scroll to position [10, 9]
